Goal: Information Seeking & Learning: Learn about a topic

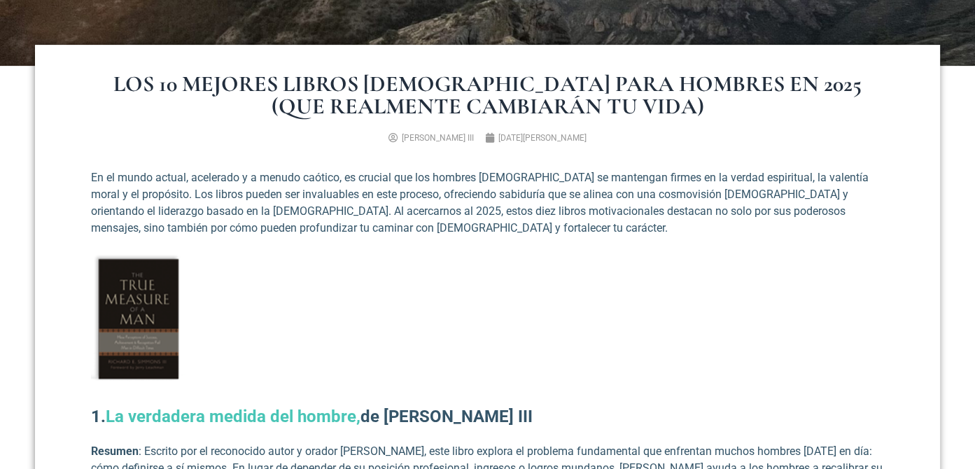
scroll to position [462, 0]
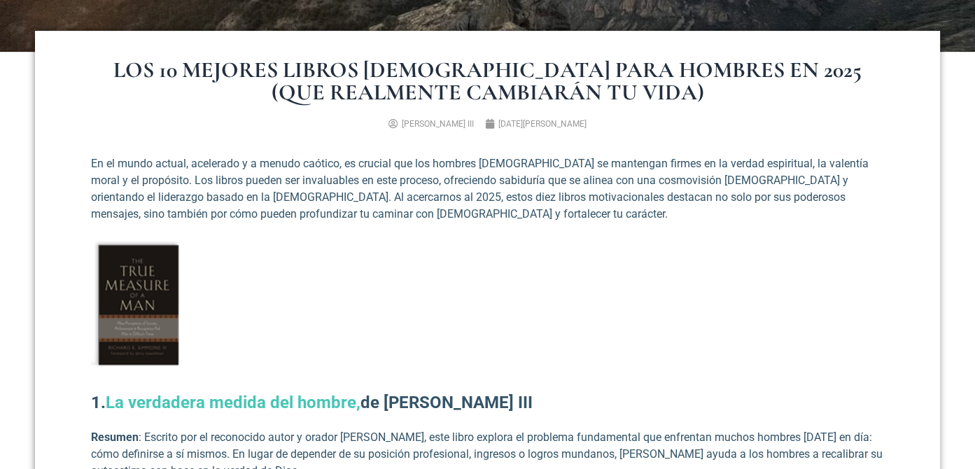
drag, startPoint x: 107, startPoint y: 403, endPoint x: 561, endPoint y: 395, distance: 453.6
click at [561, 395] on h2 "1. La verdadera medida del hombre, de [PERSON_NAME] III" at bounding box center [487, 402] width 793 height 25
click at [319, 403] on font "La verdadera medida del hombre," at bounding box center [233, 403] width 255 height 20
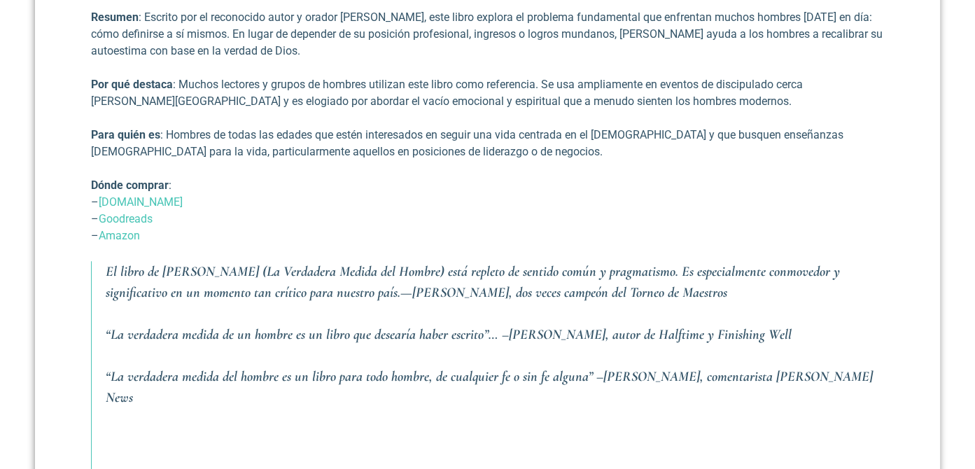
scroll to position [1092, 0]
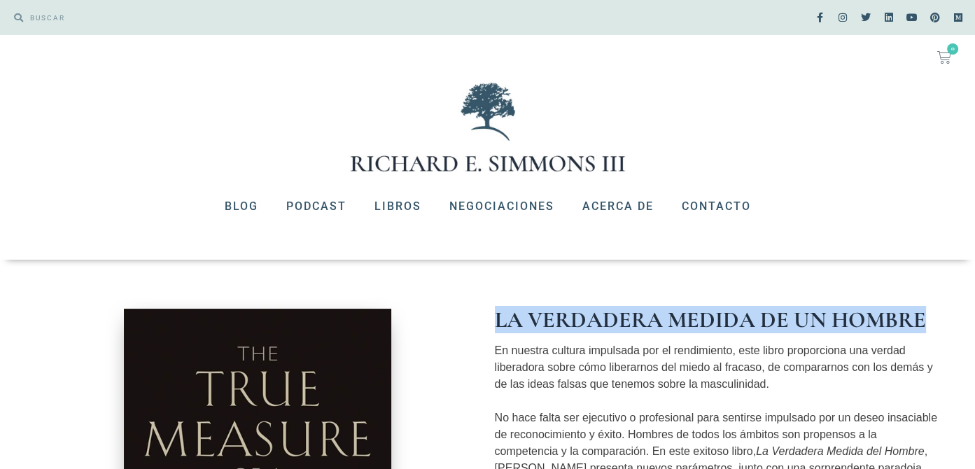
drag, startPoint x: 492, startPoint y: 272, endPoint x: 834, endPoint y: 281, distance: 342.4
copy font "La verdadera medida de un hombre"
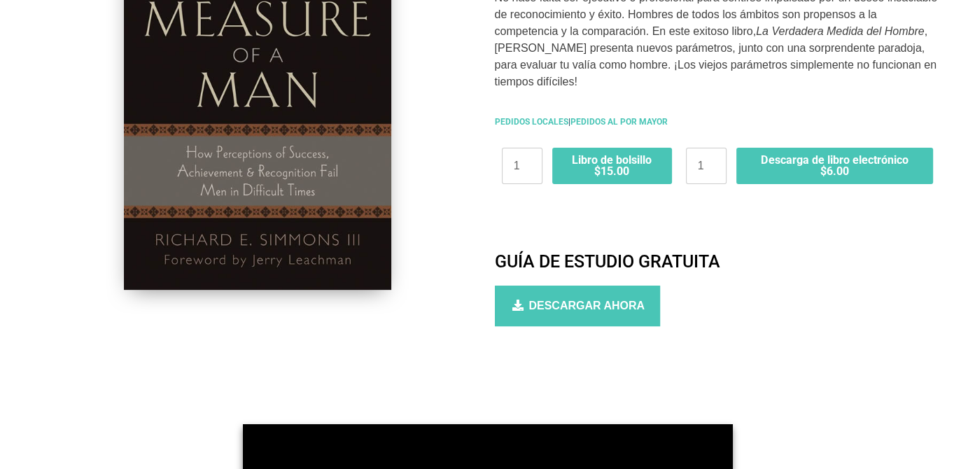
scroll to position [630, 0]
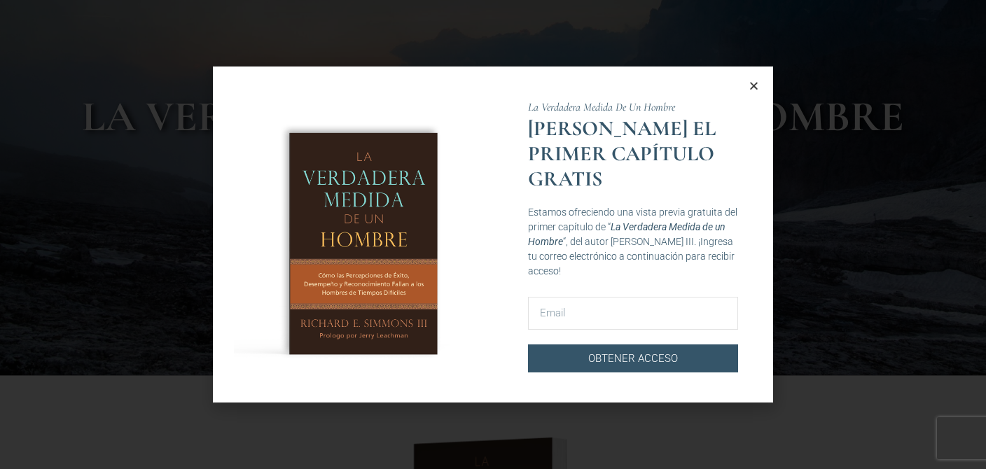
click at [750, 89] on icon "Close" at bounding box center [753, 85] width 10 height 10
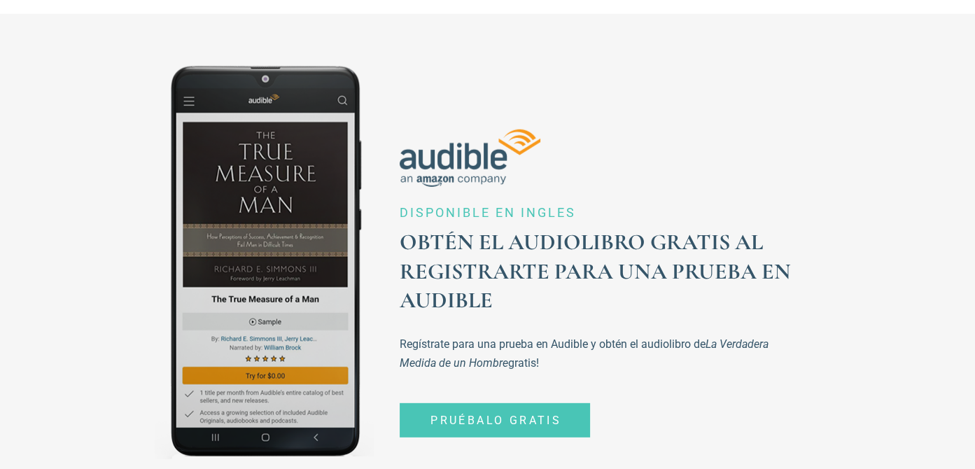
scroll to position [3430, 0]
